Goal: Book appointment/travel/reservation

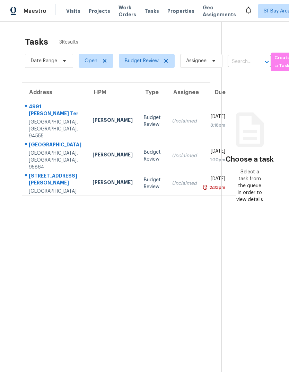
click at [71, 14] on span "Visits" at bounding box center [73, 11] width 14 height 7
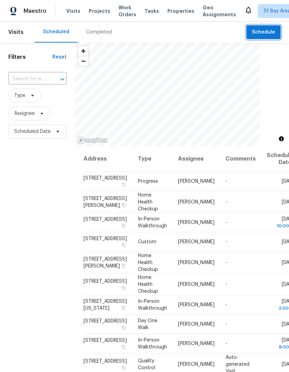
click at [265, 33] on span "Schedule" at bounding box center [263, 32] width 23 height 9
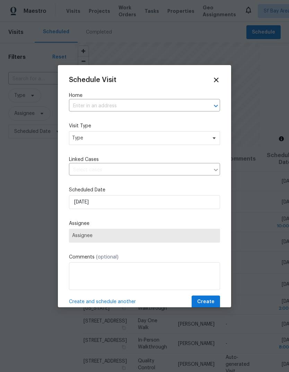
click at [78, 106] on input "text" at bounding box center [135, 106] width 132 height 11
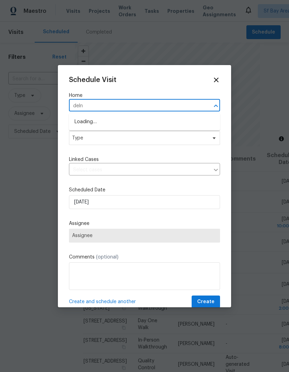
type input "delna"
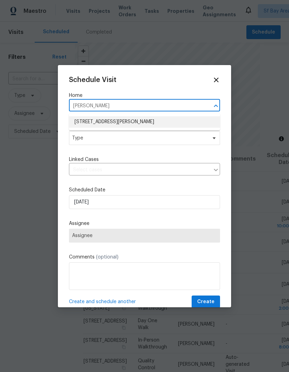
click at [162, 118] on li "1023 Delna Manor Ln, San Jose, CA 95128" at bounding box center [144, 121] width 151 height 11
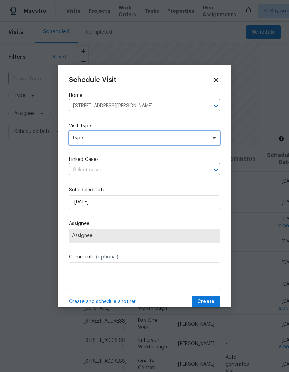
click at [149, 142] on span "Type" at bounding box center [139, 138] width 135 height 7
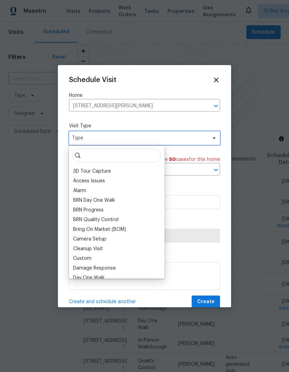
click at [152, 140] on span "Type" at bounding box center [139, 138] width 135 height 7
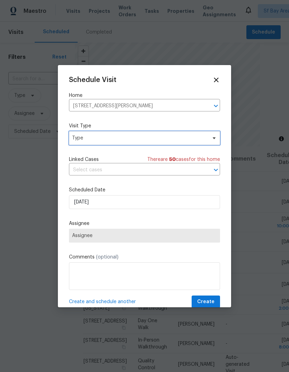
click at [154, 138] on span "Type" at bounding box center [139, 138] width 135 height 7
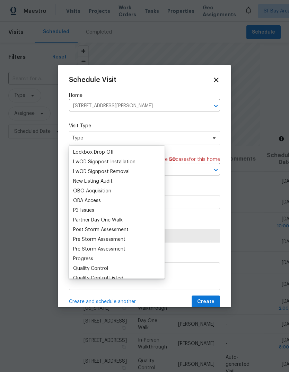
scroll to position [360, 0]
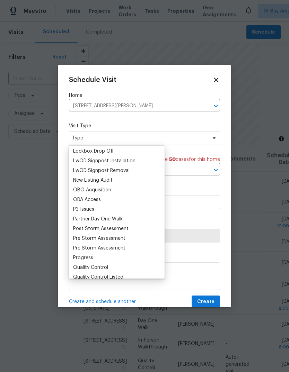
click at [76, 256] on div "Progress" at bounding box center [83, 258] width 20 height 7
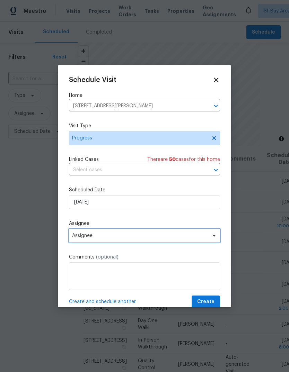
click at [108, 236] on span "Assignee" at bounding box center [140, 236] width 136 height 6
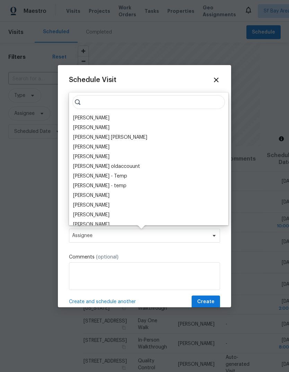
click at [79, 112] on div "Adam Clark Vinodh Kumar Mohammed Moshin Ali Vinod Kumar Sayali Pendse Julia O'R…" at bounding box center [148, 159] width 159 height 133
click at [82, 119] on div "[PERSON_NAME]" at bounding box center [91, 118] width 36 height 7
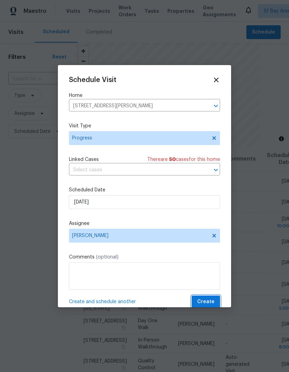
click at [212, 302] on span "Create" at bounding box center [205, 302] width 17 height 9
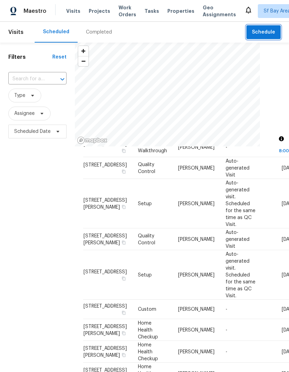
scroll to position [249, 0]
